Goal: Information Seeking & Learning: Find contact information

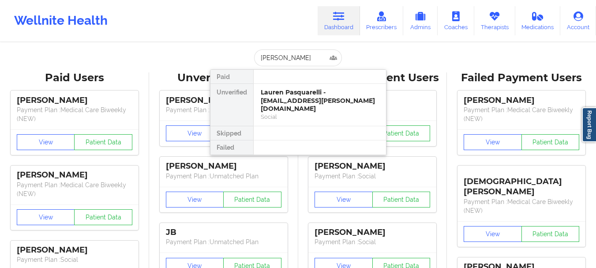
type input "[PERSON_NAME]"
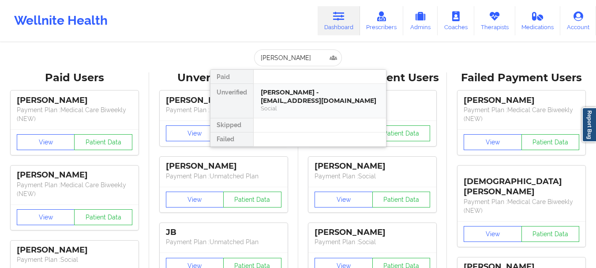
click at [284, 102] on div "[PERSON_NAME] - [EMAIL_ADDRESS][DOMAIN_NAME]" at bounding box center [320, 96] width 118 height 16
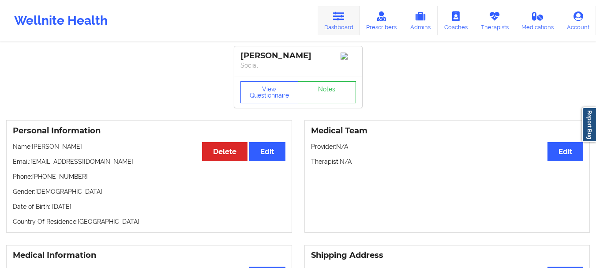
click at [339, 13] on icon at bounding box center [338, 16] width 11 height 10
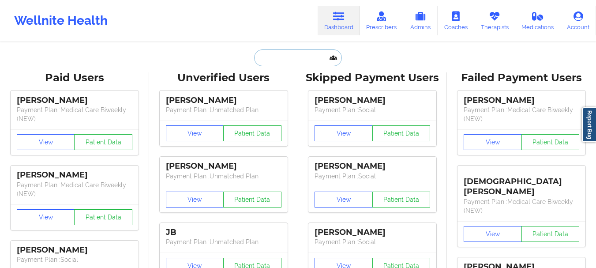
click at [289, 58] on input "text" at bounding box center [297, 57] width 87 height 17
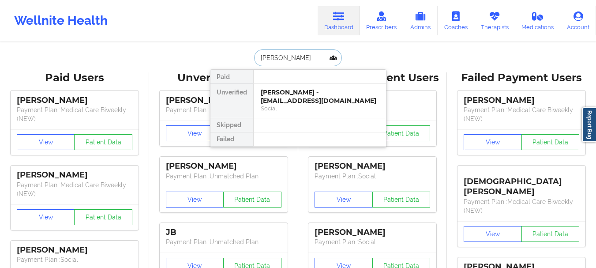
type input "[PERSON_NAME]"
click at [291, 98] on div "[PERSON_NAME] - [EMAIL_ADDRESS][DOMAIN_NAME]" at bounding box center [320, 96] width 118 height 16
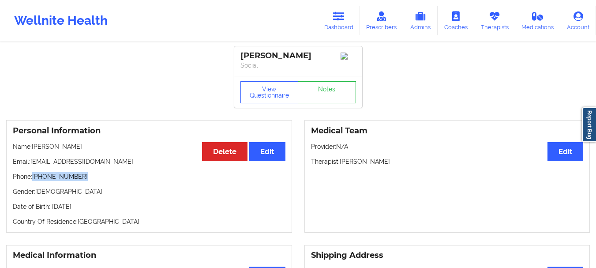
drag, startPoint x: 84, startPoint y: 181, endPoint x: 34, endPoint y: 183, distance: 49.5
click at [34, 181] on p "Phone: [PHONE_NUMBER]" at bounding box center [149, 176] width 273 height 9
copy p "[PHONE_NUMBER]"
click at [349, 25] on link "Dashboard" at bounding box center [339, 20] width 42 height 29
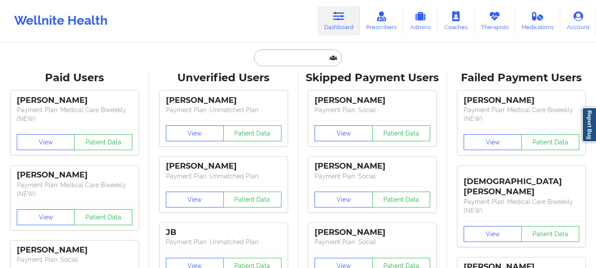
click at [302, 58] on input "text" at bounding box center [297, 57] width 87 height 17
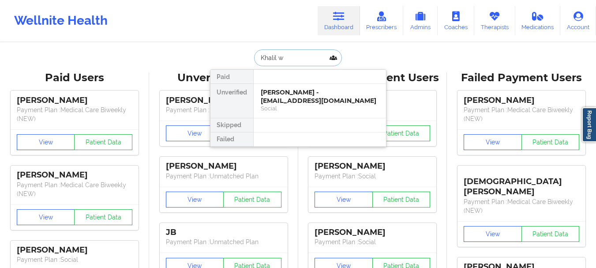
type input "[PERSON_NAME]"
click at [296, 99] on div "[PERSON_NAME] - [EMAIL_ADDRESS][DOMAIN_NAME]" at bounding box center [320, 96] width 118 height 16
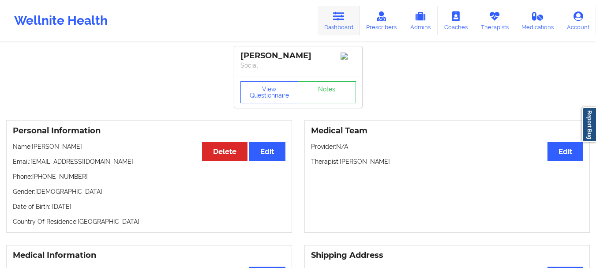
click at [327, 26] on link "Dashboard" at bounding box center [339, 20] width 42 height 29
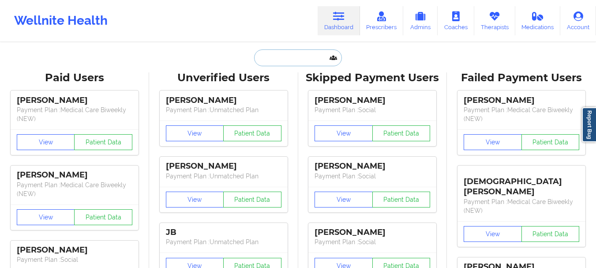
click at [284, 55] on input "text" at bounding box center [297, 57] width 87 height 17
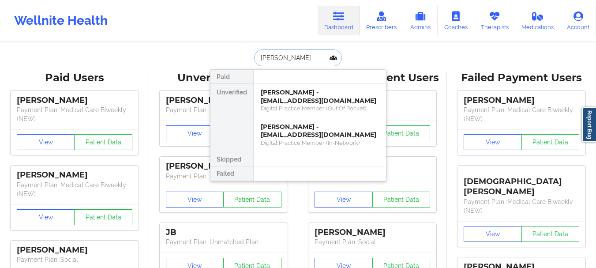
type input "[PERSON_NAME]"
click at [270, 59] on input "[PERSON_NAME]" at bounding box center [297, 57] width 87 height 17
click at [271, 59] on input "[PERSON_NAME]" at bounding box center [297, 57] width 87 height 17
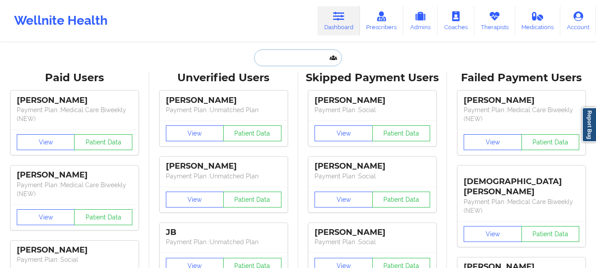
paste input "[EMAIL_ADDRESS][DOMAIN_NAME]"
type input "[EMAIL_ADDRESS][DOMAIN_NAME]"
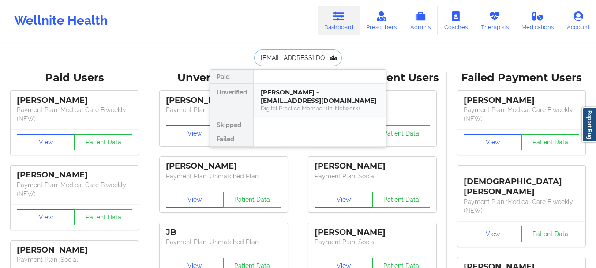
click at [317, 101] on div "[PERSON_NAME] - [EMAIL_ADDRESS][DOMAIN_NAME]" at bounding box center [320, 96] width 118 height 16
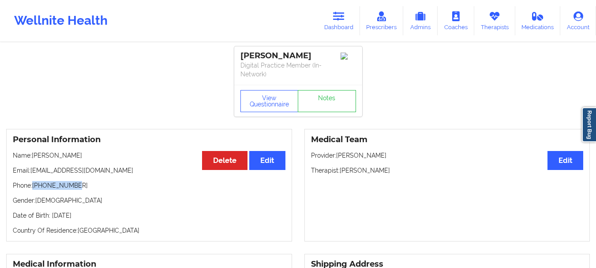
drag, startPoint x: 76, startPoint y: 185, endPoint x: 34, endPoint y: 189, distance: 42.5
click at [34, 189] on p "Phone: [PHONE_NUMBER]" at bounding box center [149, 185] width 273 height 9
copy p "[PHONE_NUMBER]"
click at [344, 27] on link "Dashboard" at bounding box center [339, 20] width 42 height 29
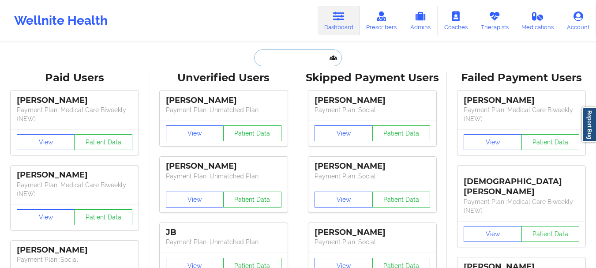
click at [291, 60] on input "text" at bounding box center [297, 57] width 87 height 17
paste input "[EMAIL_ADDRESS][DOMAIN_NAME]"
type input "[EMAIL_ADDRESS][DOMAIN_NAME]"
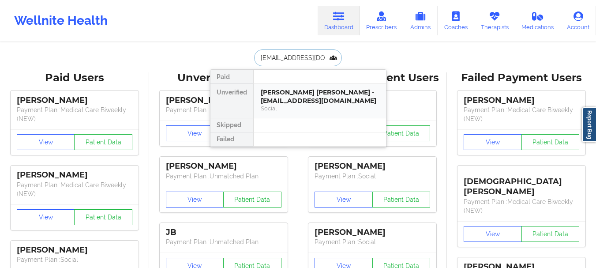
click at [317, 101] on div "[PERSON_NAME] [PERSON_NAME] - [EMAIL_ADDRESS][DOMAIN_NAME]" at bounding box center [320, 96] width 118 height 16
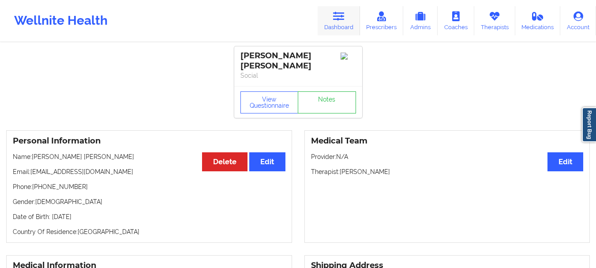
click at [343, 17] on icon at bounding box center [338, 16] width 11 height 10
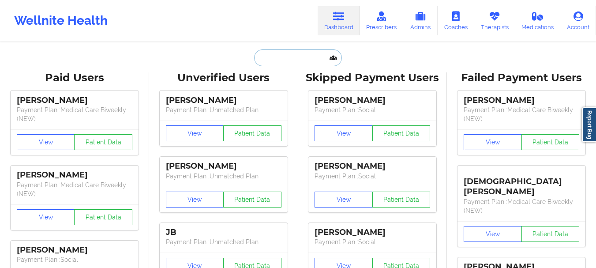
click at [303, 57] on input "text" at bounding box center [297, 57] width 87 height 17
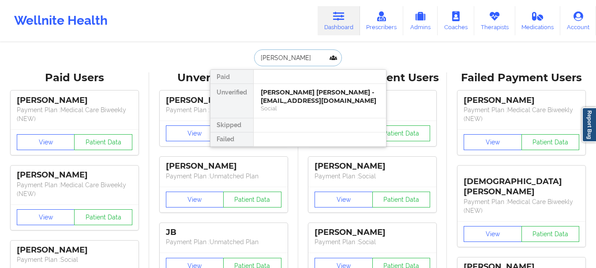
type input "[PERSON_NAME]"
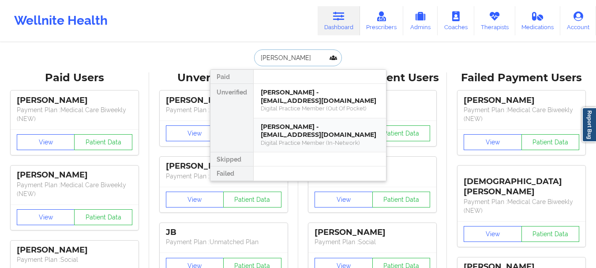
click at [341, 148] on div "[PERSON_NAME] - [EMAIL_ADDRESS][DOMAIN_NAME] Digital Practice Member (In-Networ…" at bounding box center [320, 135] width 132 height 34
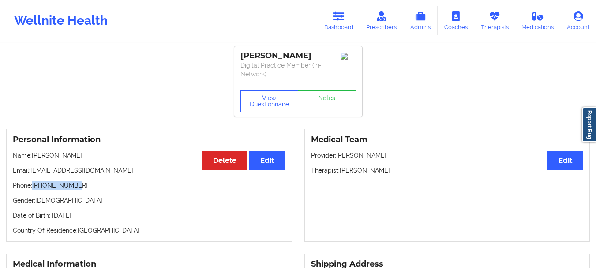
drag, startPoint x: 74, startPoint y: 186, endPoint x: 34, endPoint y: 188, distance: 40.2
click at [34, 188] on p "Phone: [PHONE_NUMBER]" at bounding box center [149, 185] width 273 height 9
copy p "[PHONE_NUMBER]"
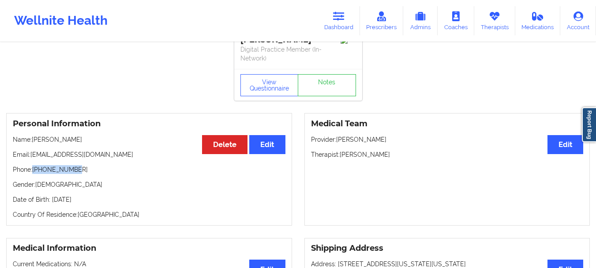
scroll to position [18, 0]
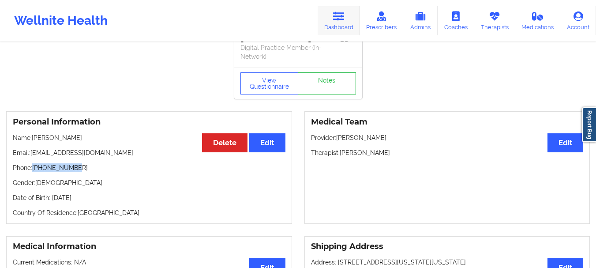
click at [345, 20] on icon at bounding box center [338, 16] width 11 height 10
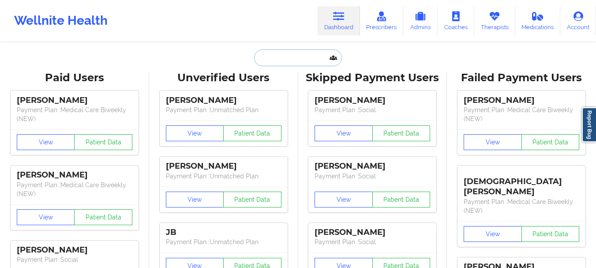
click at [275, 60] on input "text" at bounding box center [297, 57] width 87 height 17
paste input "[PERSON_NAME]"
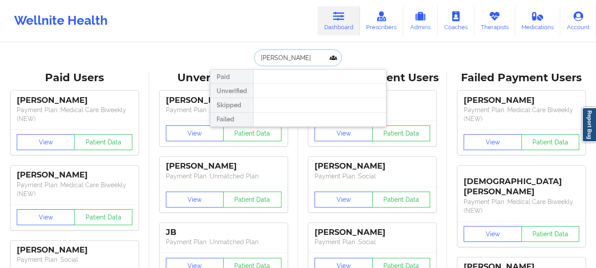
type input "[PERSON_NAME]"
